Goal: Learn about a topic

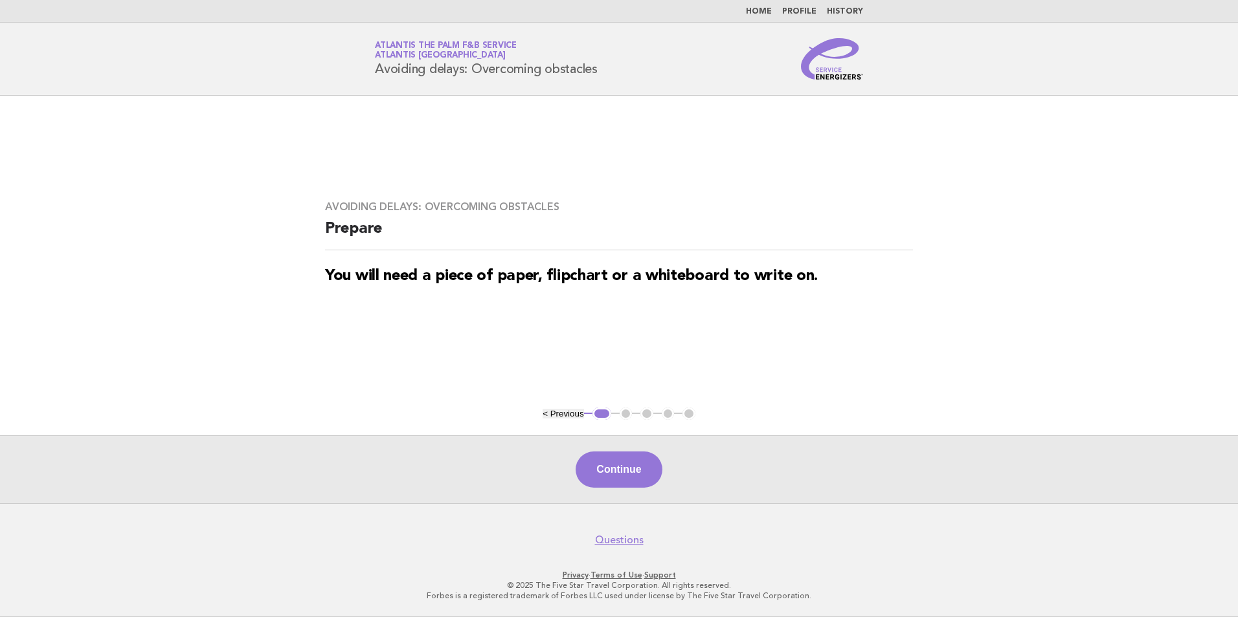
click at [767, 8] on link "Home" at bounding box center [759, 12] width 26 height 8
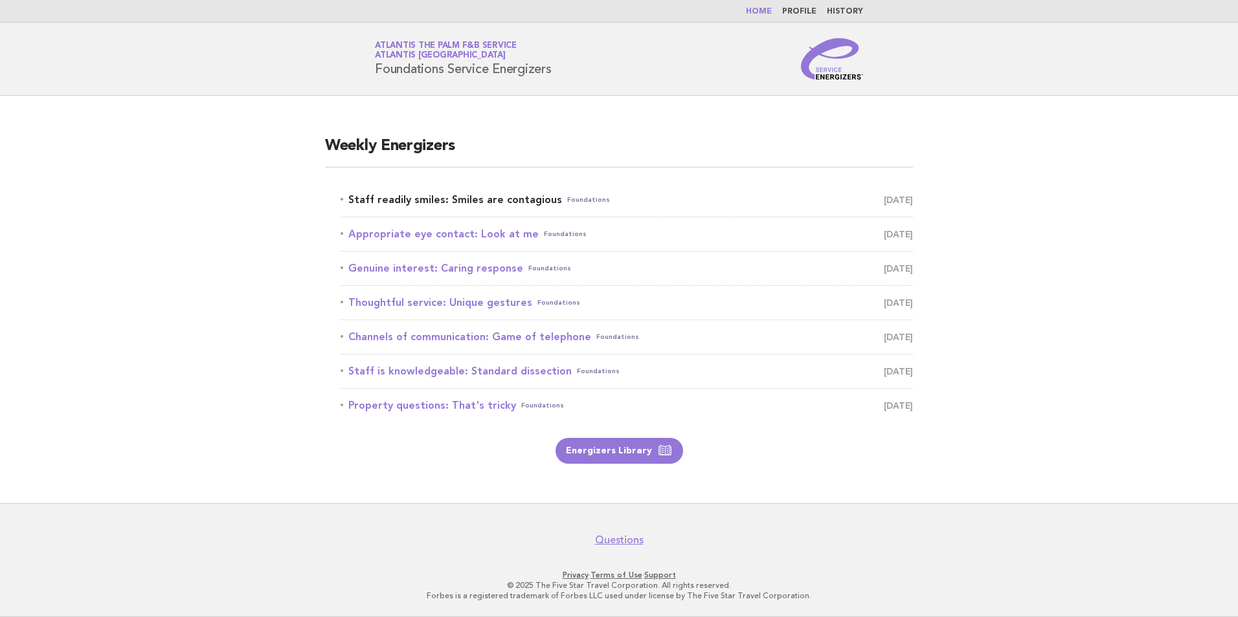
click at [447, 197] on link "Staff readily smiles: Smiles are contagious Foundations August 25" at bounding box center [626, 200] width 572 height 18
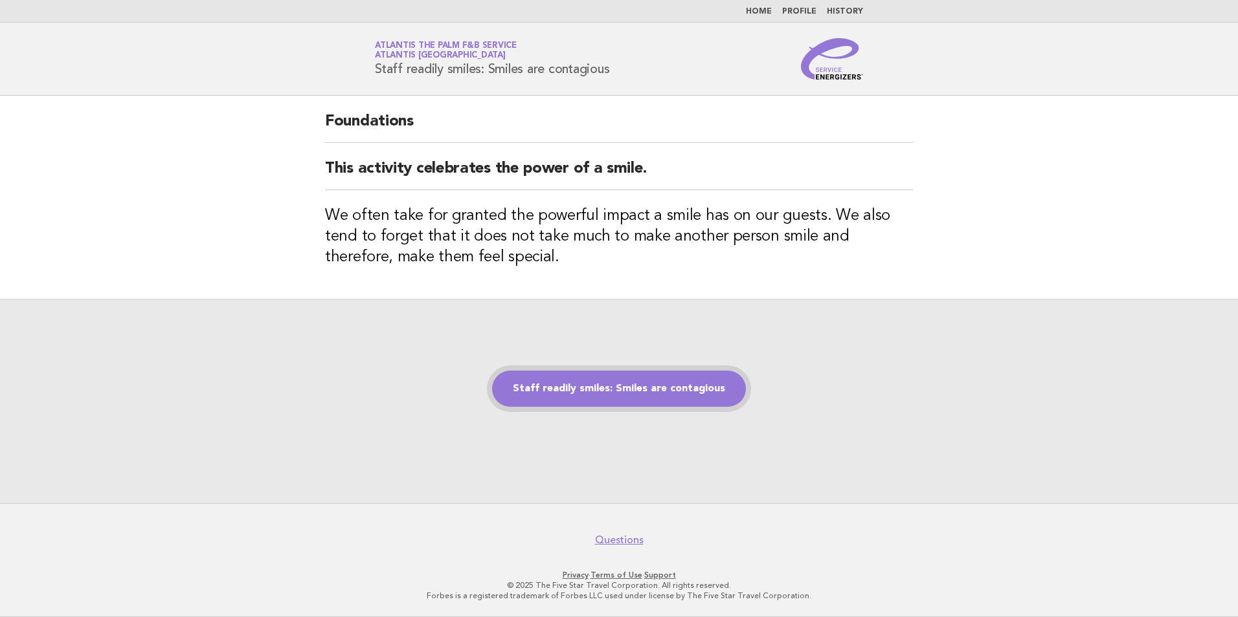
click at [647, 395] on link "Staff readily smiles: Smiles are contagious" at bounding box center [619, 389] width 254 height 36
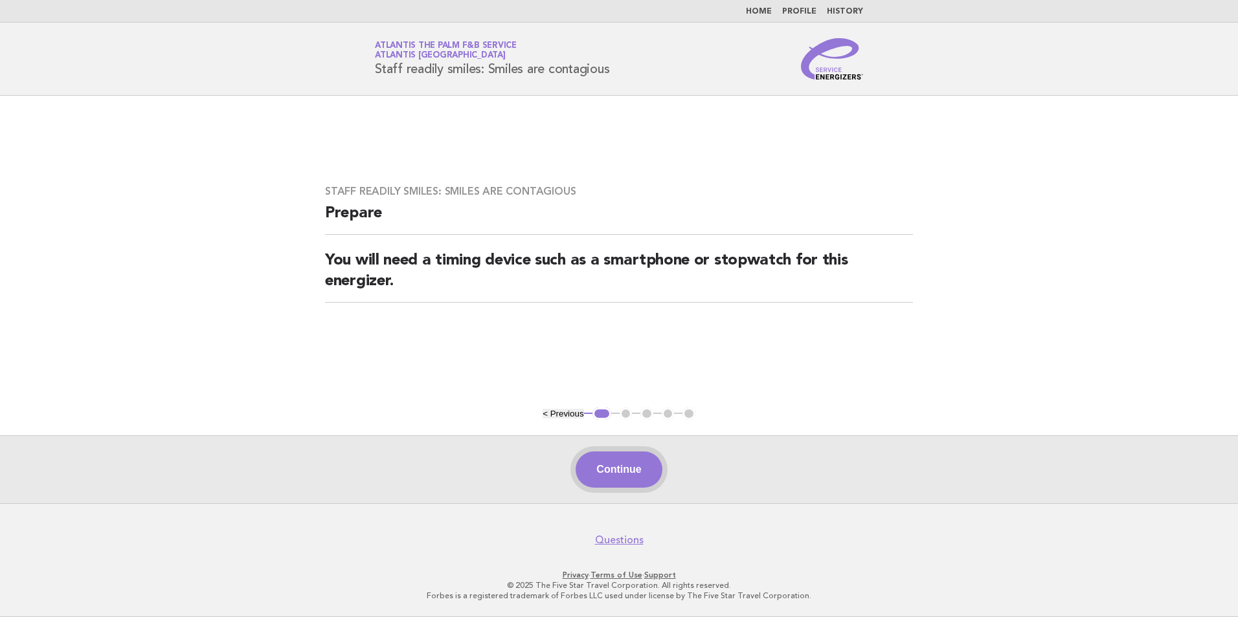
click at [628, 469] on button "Continue" at bounding box center [618, 470] width 86 height 36
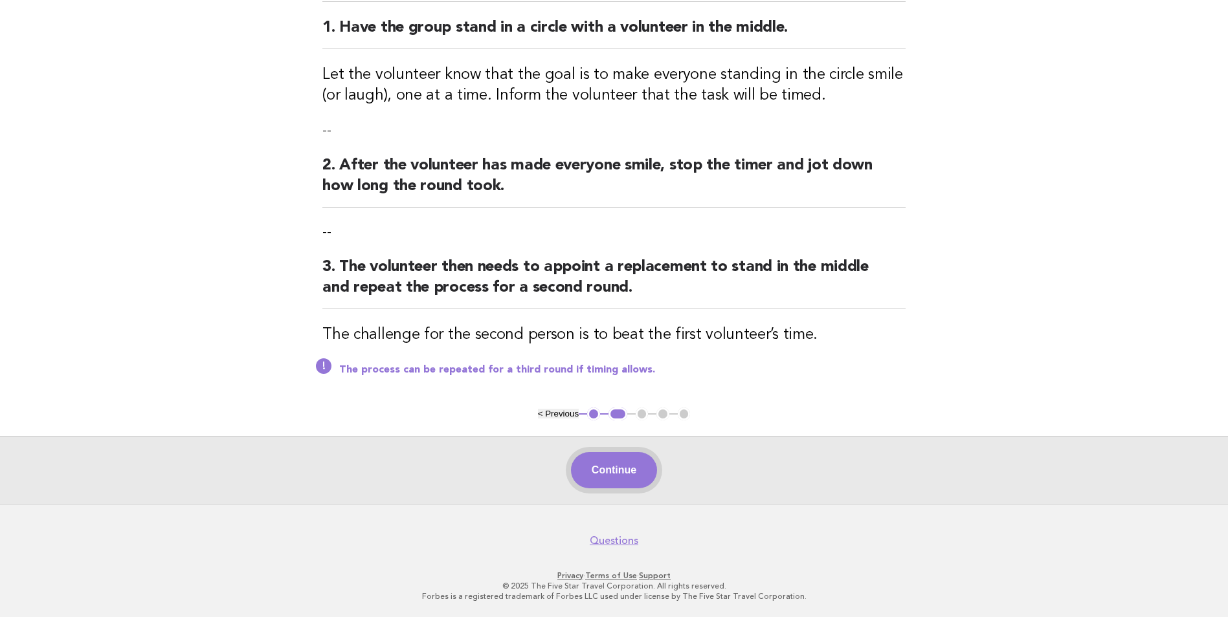
click at [616, 480] on button "Continue" at bounding box center [614, 470] width 86 height 36
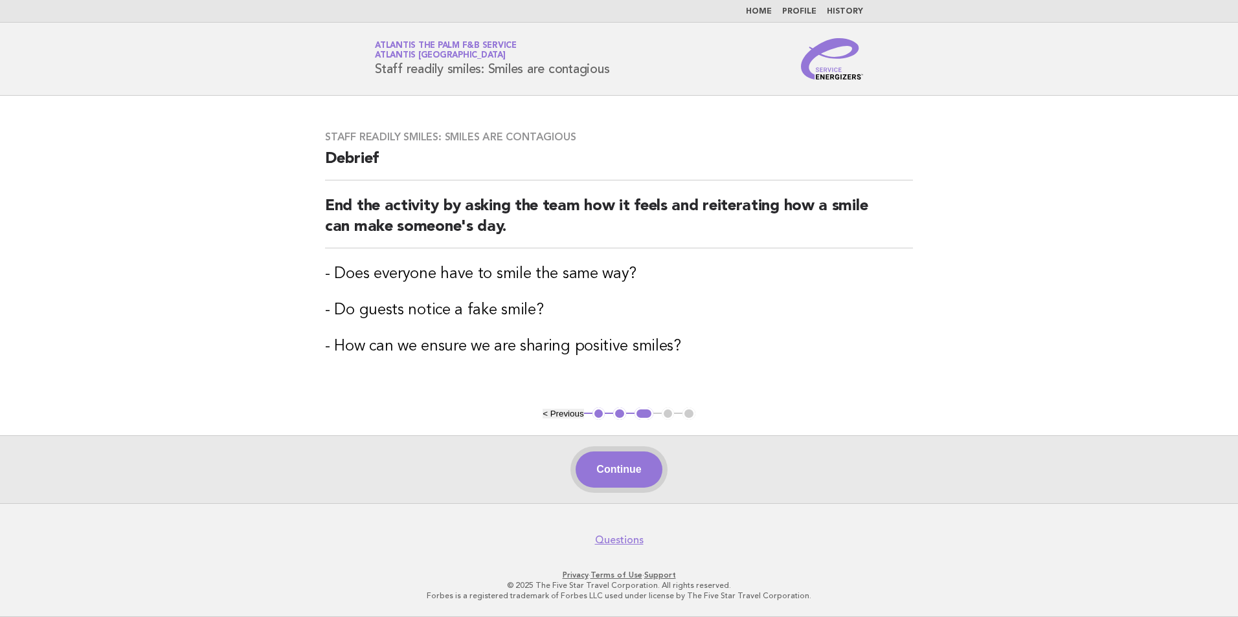
click at [632, 478] on button "Continue" at bounding box center [618, 470] width 86 height 36
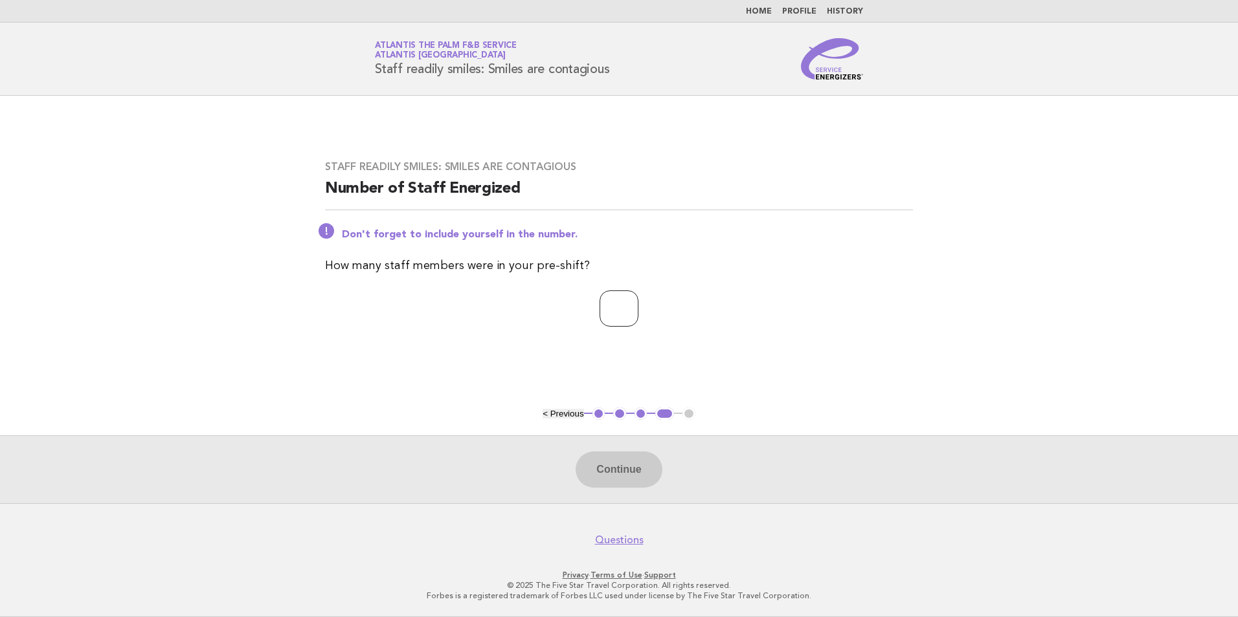
click at [618, 311] on input "number" at bounding box center [618, 309] width 39 height 36
type input "**"
click at [625, 469] on button "Continue" at bounding box center [618, 470] width 86 height 36
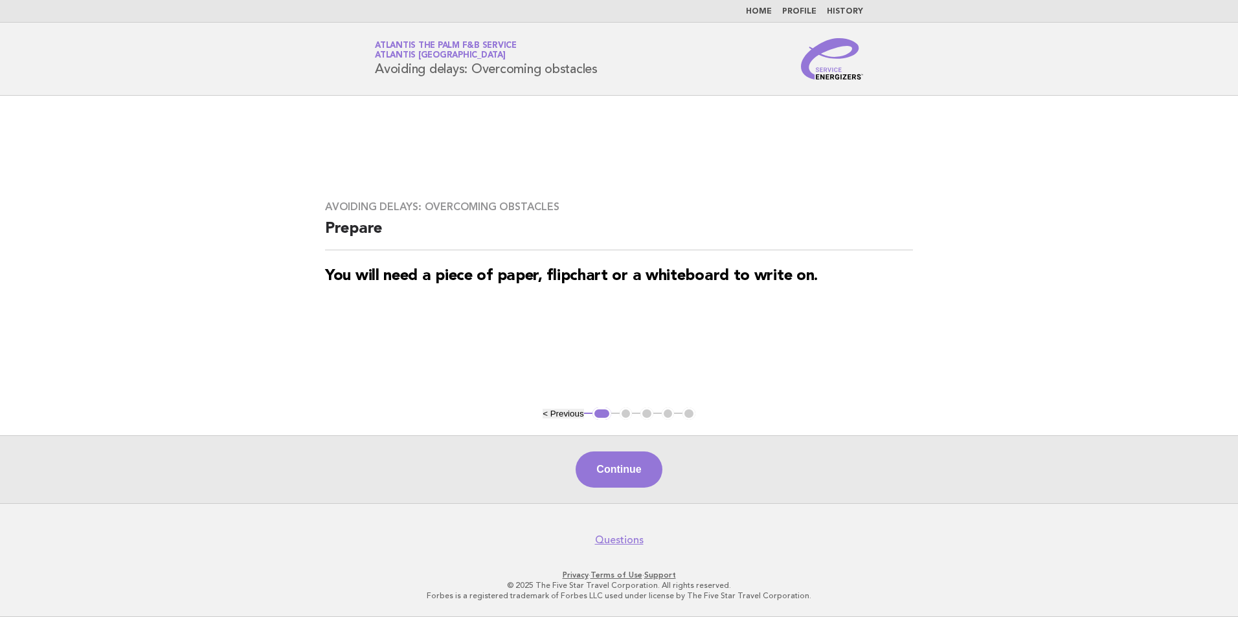
click at [762, 12] on link "Home" at bounding box center [759, 12] width 26 height 8
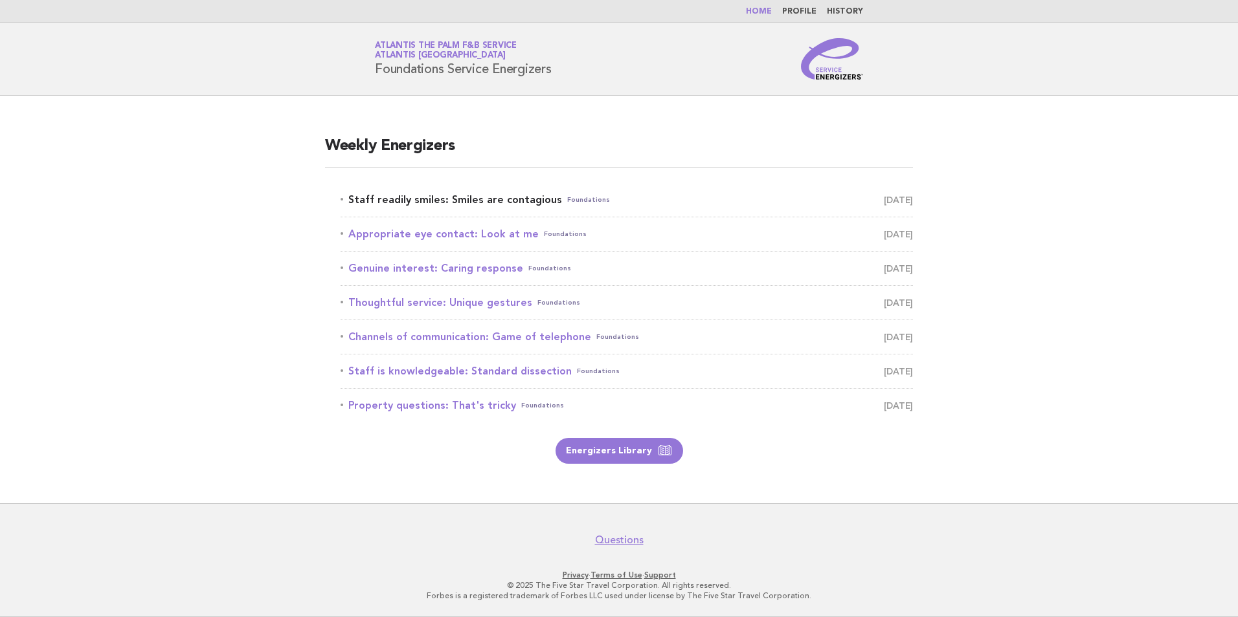
click at [469, 205] on link "Staff readily smiles: Smiles are contagious Foundations August 25" at bounding box center [626, 200] width 572 height 18
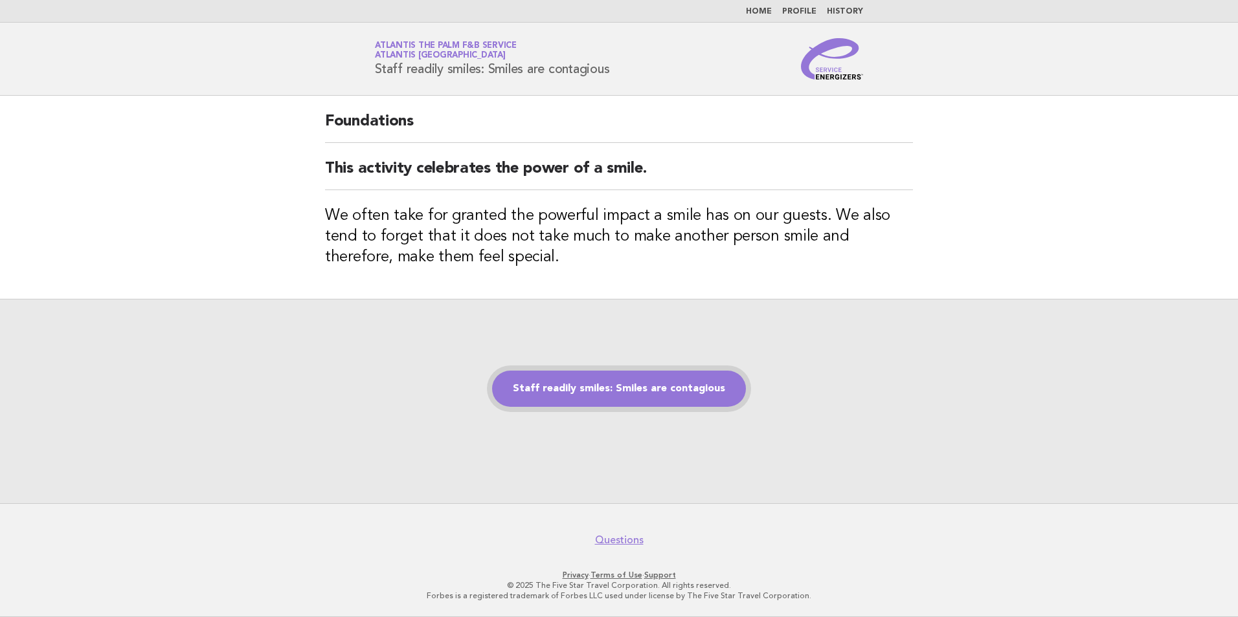
click at [640, 395] on link "Staff readily smiles: Smiles are contagious" at bounding box center [619, 389] width 254 height 36
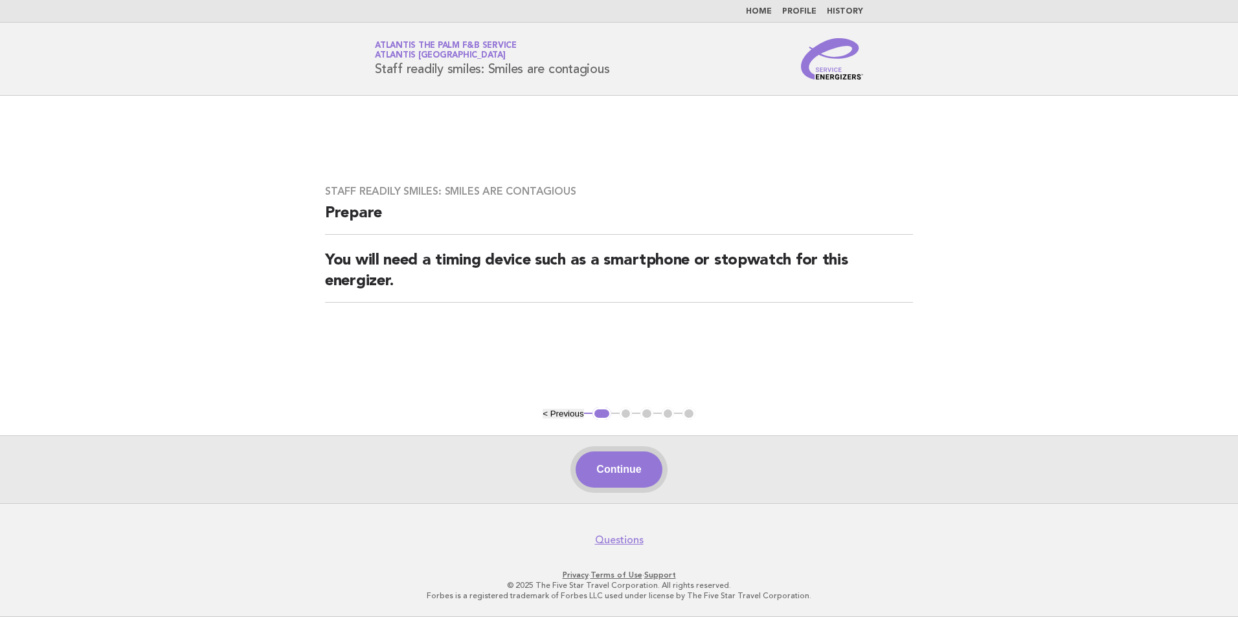
click at [605, 474] on button "Continue" at bounding box center [618, 470] width 86 height 36
